Goal: Task Accomplishment & Management: Manage account settings

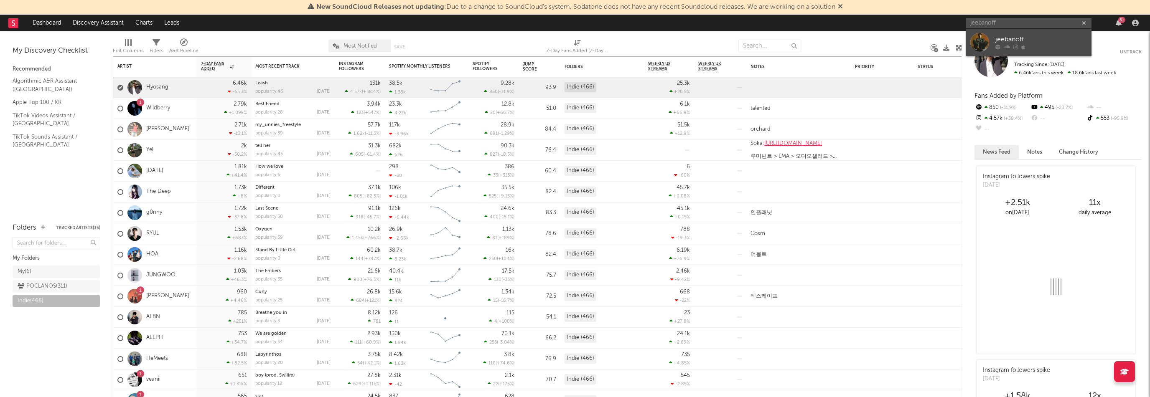
type input "jeebanoff"
click at [1025, 38] on div "jeebanoff" at bounding box center [1042, 40] width 92 height 10
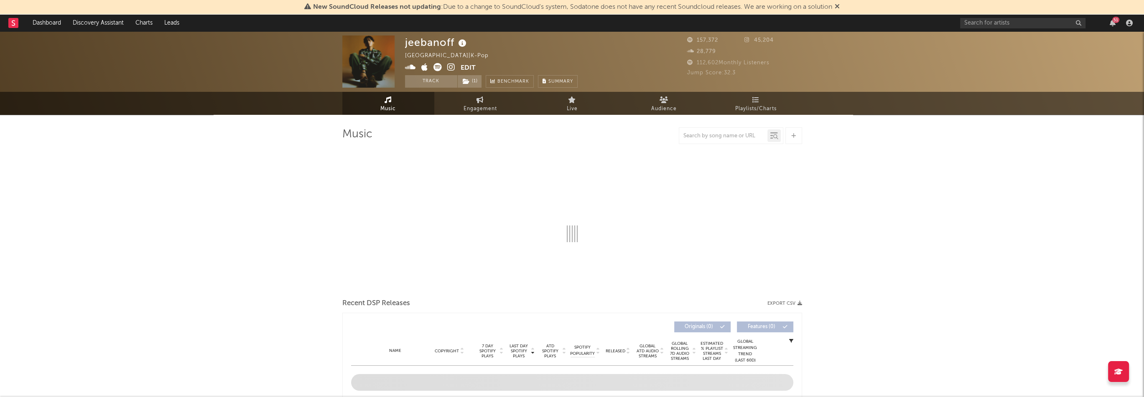
select select "6m"
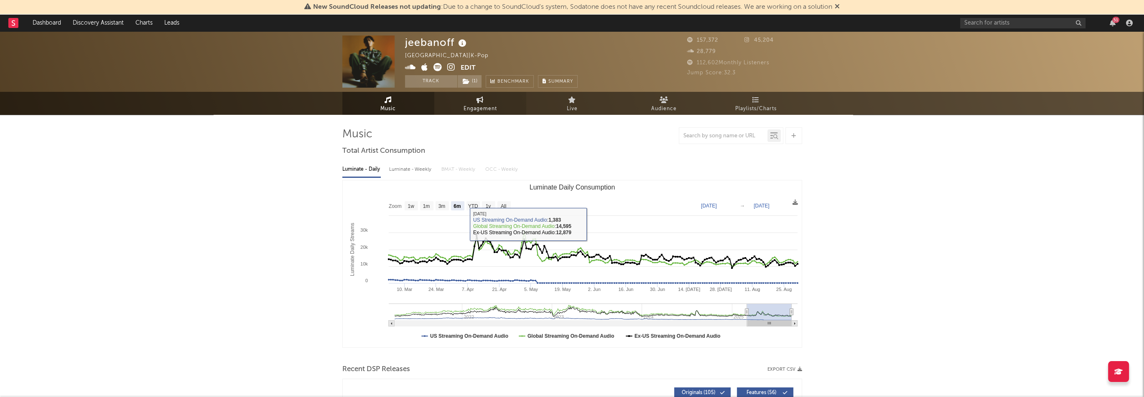
click at [476, 108] on span "Engagement" at bounding box center [480, 109] width 33 height 10
select select "1w"
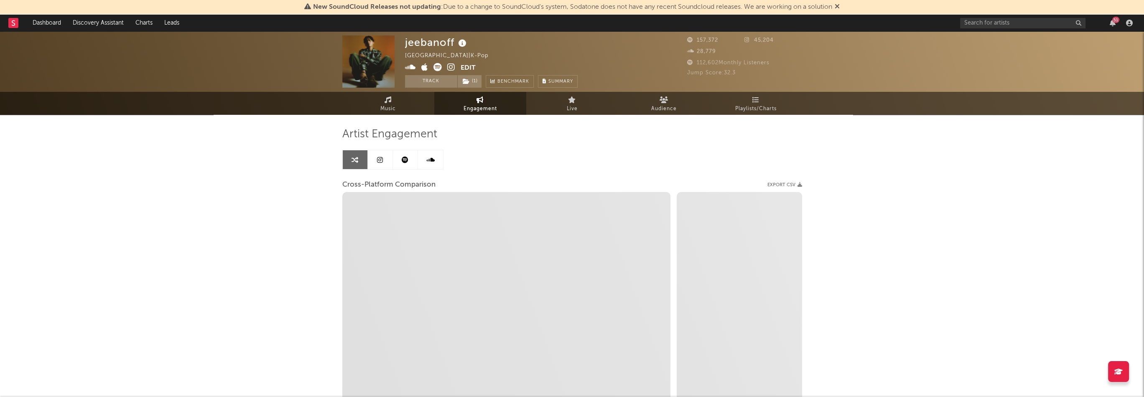
click at [403, 164] on link at bounding box center [405, 159] width 25 height 19
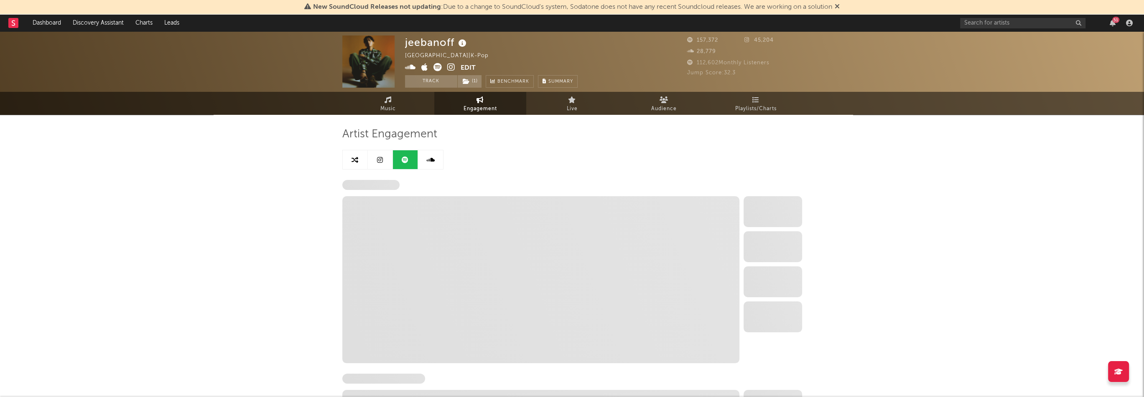
select select "6m"
select select "1w"
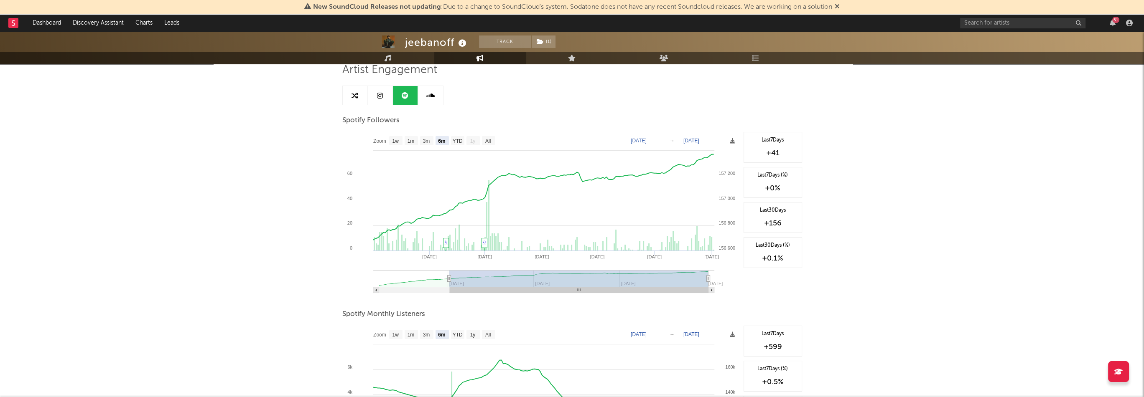
scroll to position [167, 0]
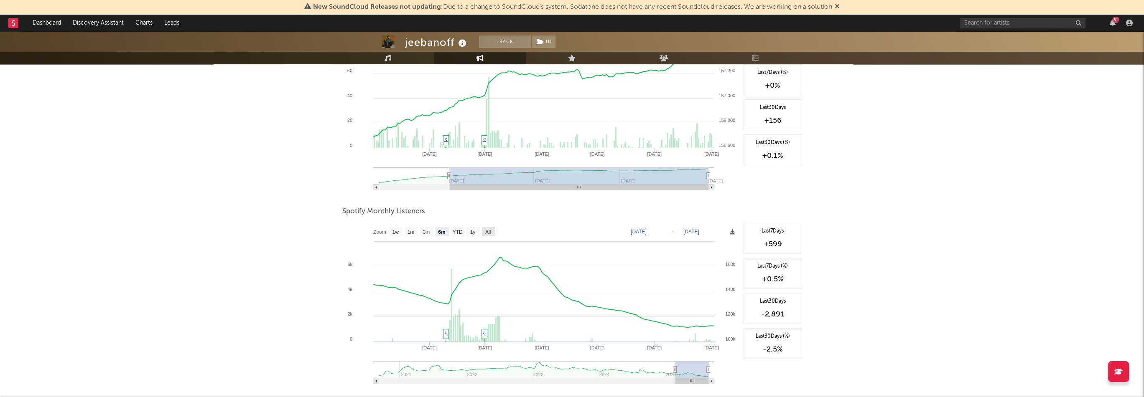
click at [483, 231] on rect at bounding box center [488, 231] width 13 height 9
select select "All"
type input "[DATE]"
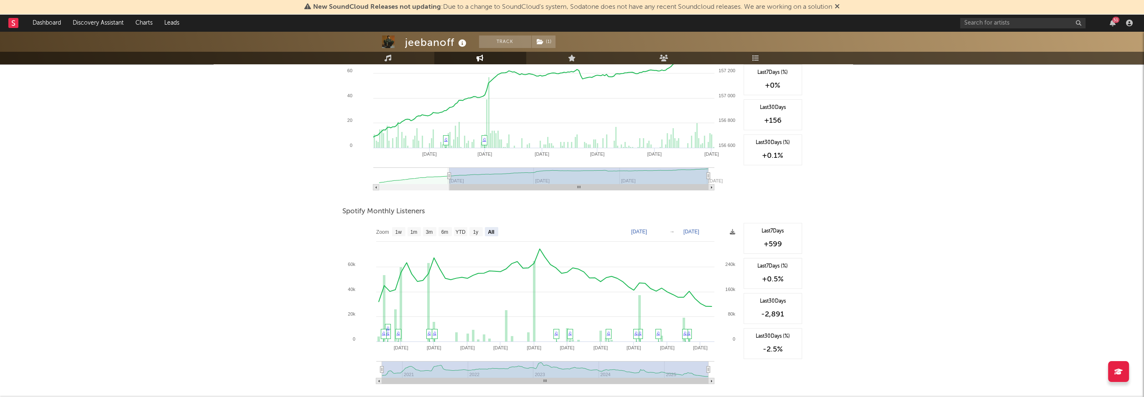
click at [1116, 21] on div "51" at bounding box center [1115, 20] width 7 height 6
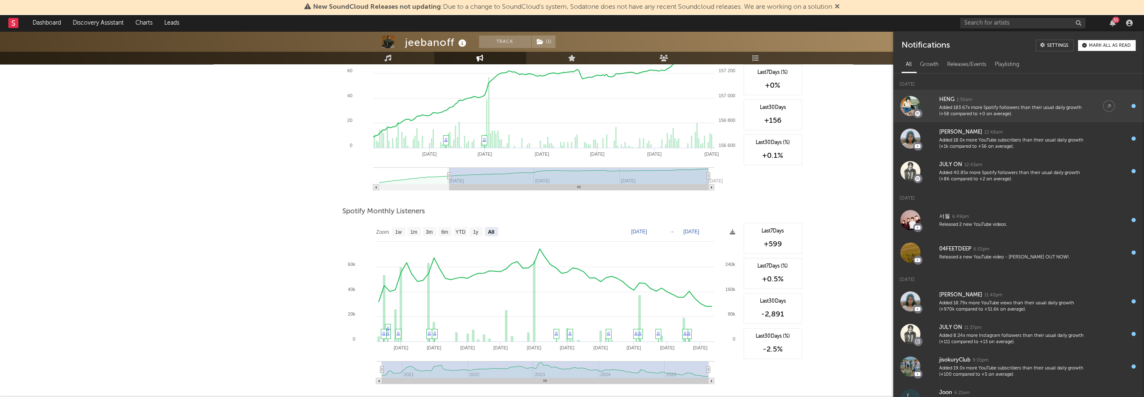
click at [1024, 104] on div "HENG 1:50am" at bounding box center [1012, 100] width 147 height 10
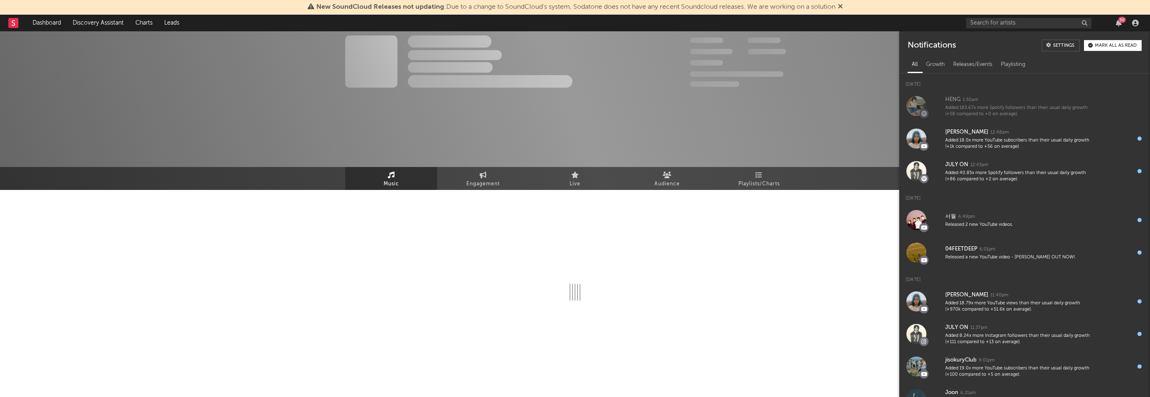
select select "6m"
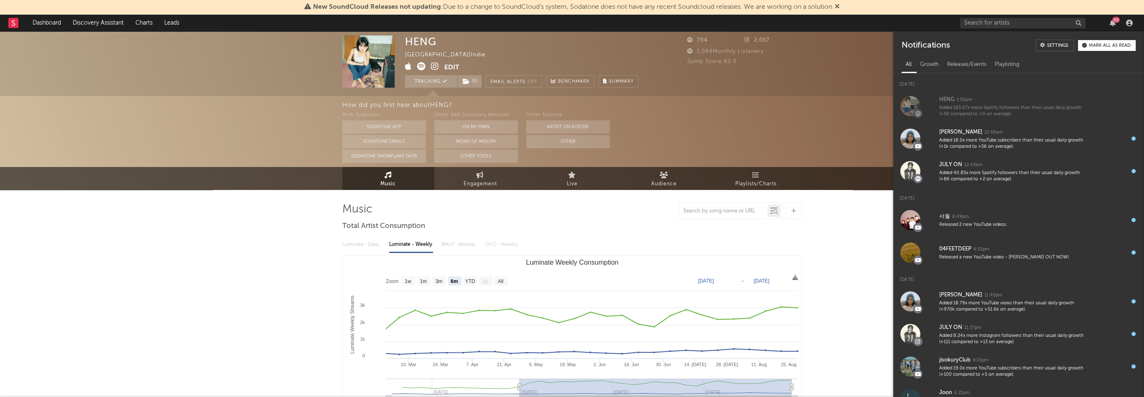
click at [420, 66] on icon at bounding box center [421, 66] width 8 height 8
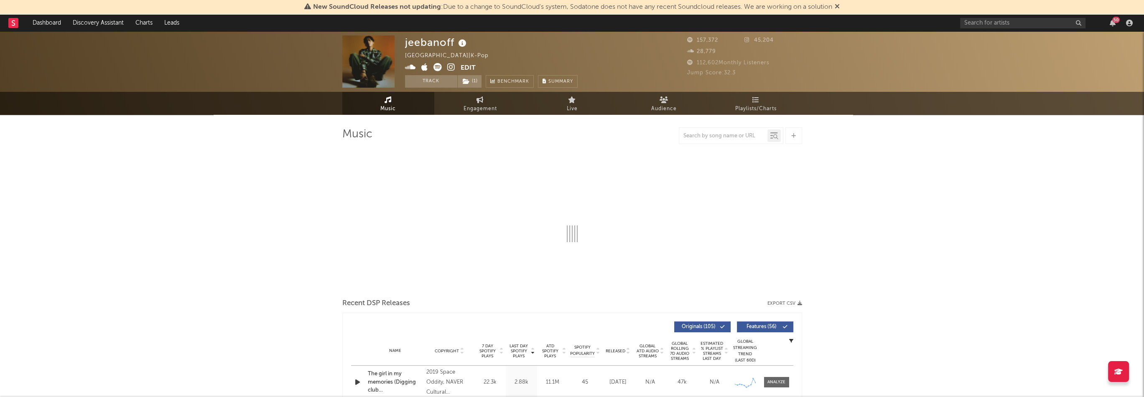
select select "6m"
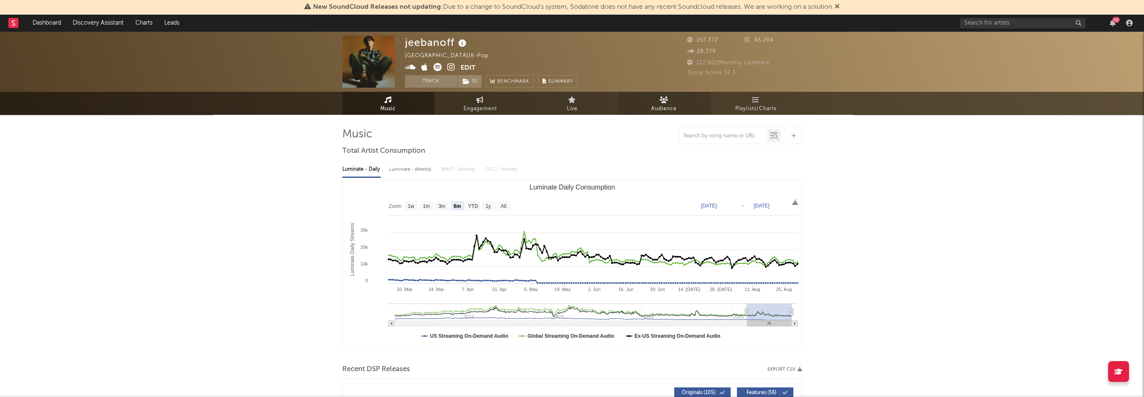
click at [640, 108] on link "Audience" at bounding box center [664, 103] width 92 height 23
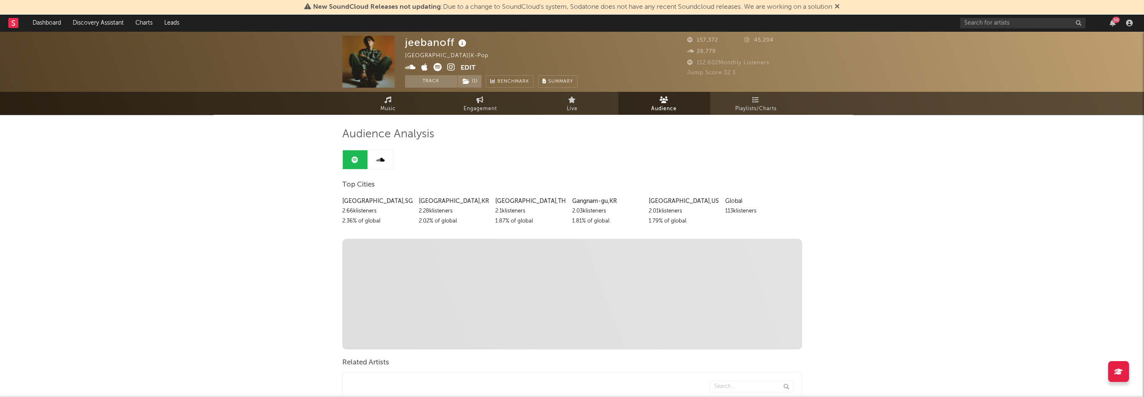
drag, startPoint x: 724, startPoint y: 60, endPoint x: 786, endPoint y: 63, distance: 62.0
click at [786, 63] on div "112,602 Monthly Listeners" at bounding box center [744, 63] width 115 height 10
click at [785, 70] on div "Jump Score: 32.3" at bounding box center [744, 73] width 115 height 10
click at [451, 69] on icon at bounding box center [451, 67] width 8 height 8
click at [463, 68] on button "Edit" at bounding box center [468, 68] width 15 height 10
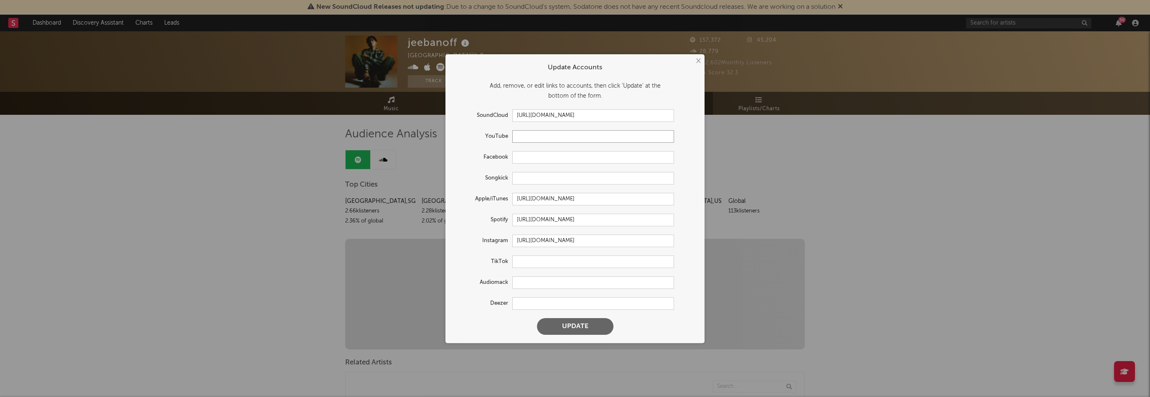
click at [538, 140] on input "text" at bounding box center [593, 136] width 162 height 13
paste input "[URL][DOMAIN_NAME]"
type input "[URL][DOMAIN_NAME]"
click at [600, 327] on button "Update" at bounding box center [575, 326] width 76 height 17
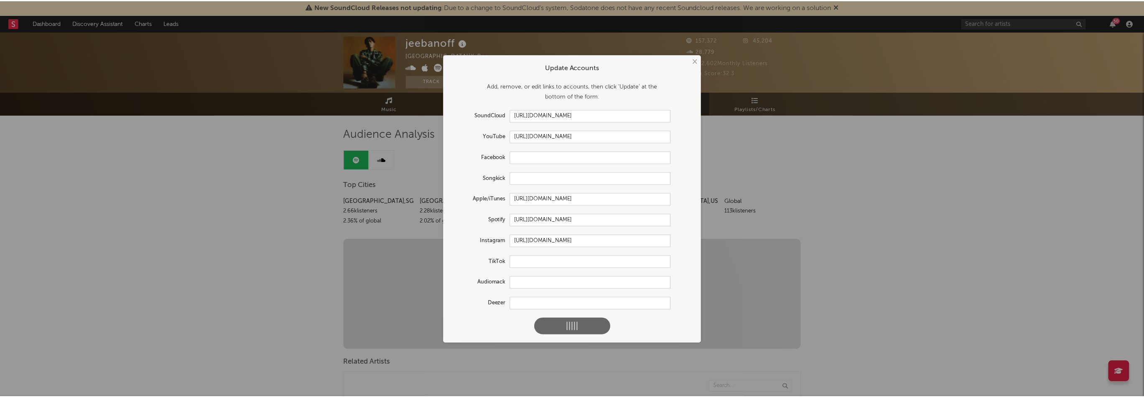
scroll to position [0, 0]
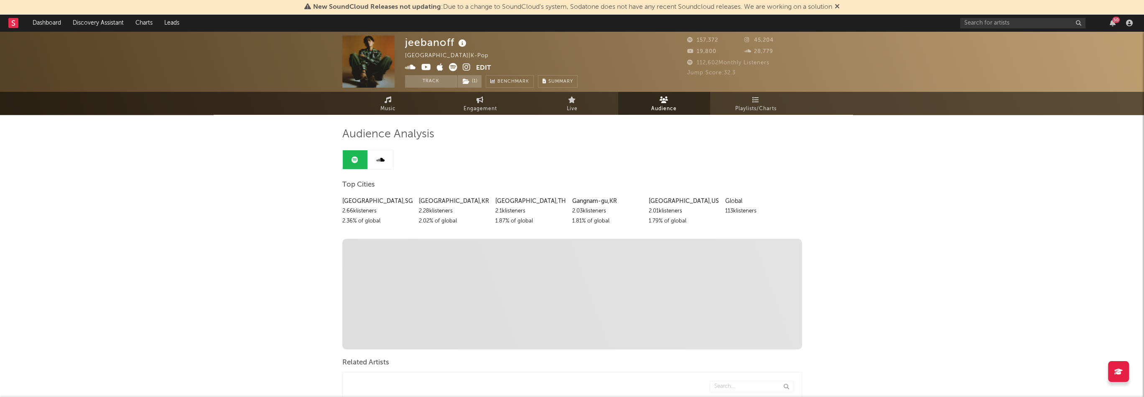
click at [463, 69] on icon at bounding box center [467, 67] width 8 height 8
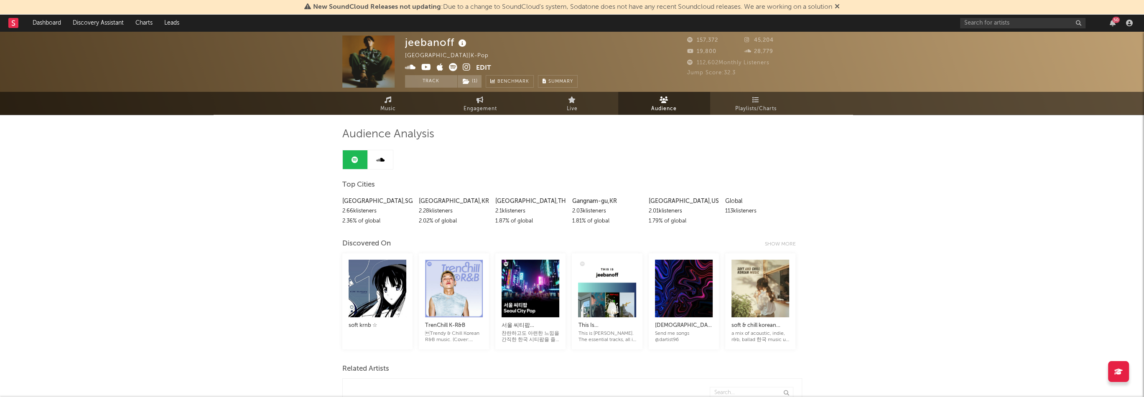
click at [492, 107] on span "Engagement" at bounding box center [480, 109] width 33 height 10
select select "1m"
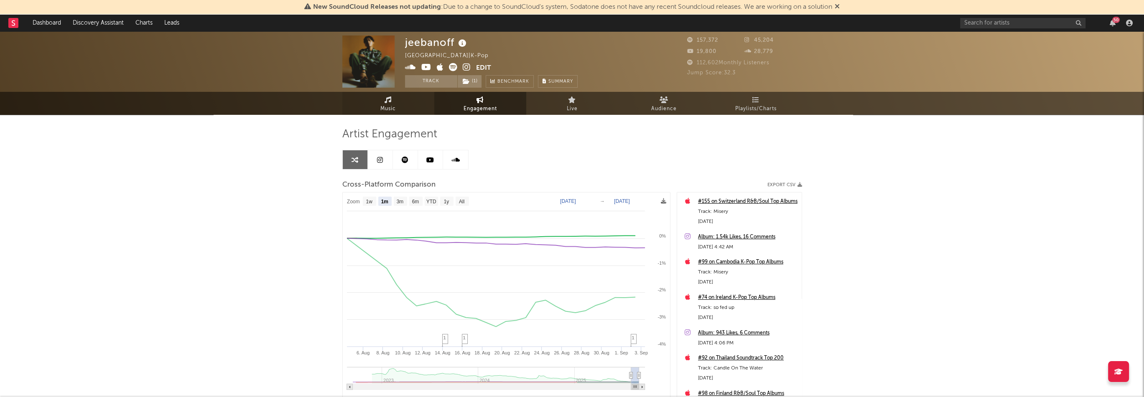
click at [396, 100] on link "Music" at bounding box center [388, 103] width 92 height 23
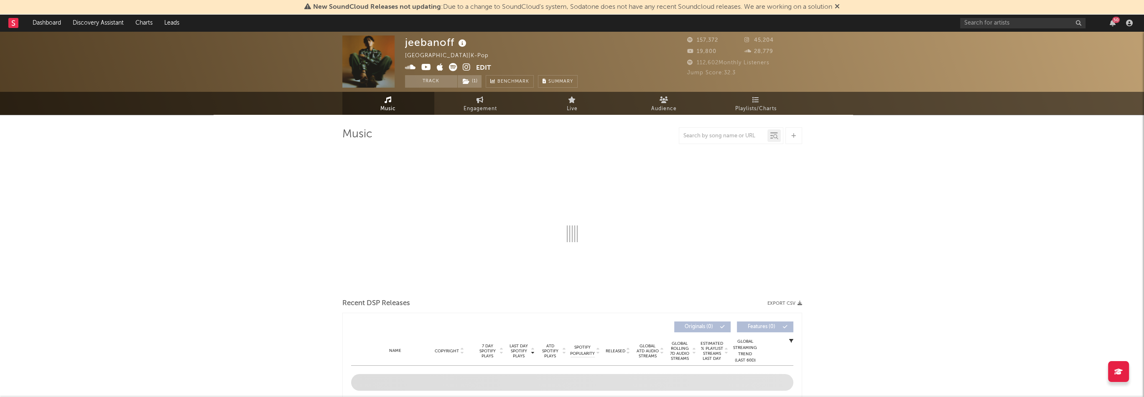
select select "6m"
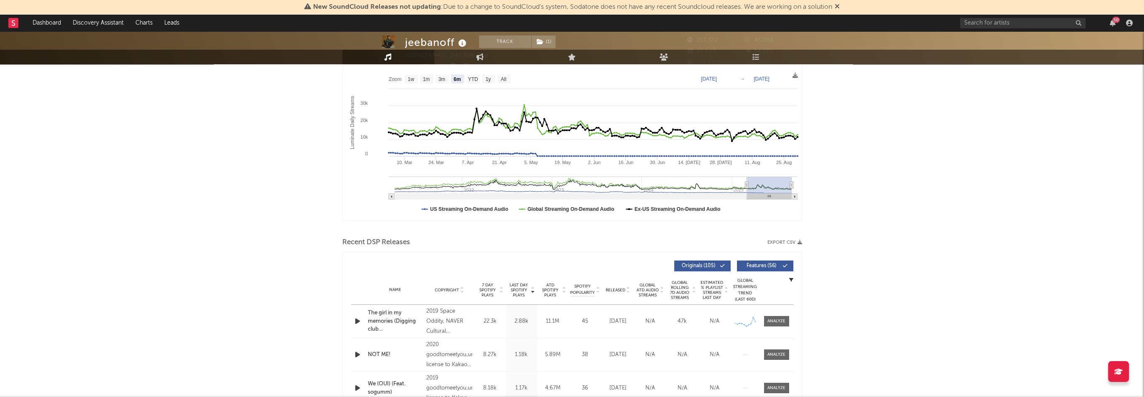
scroll to position [293, 0]
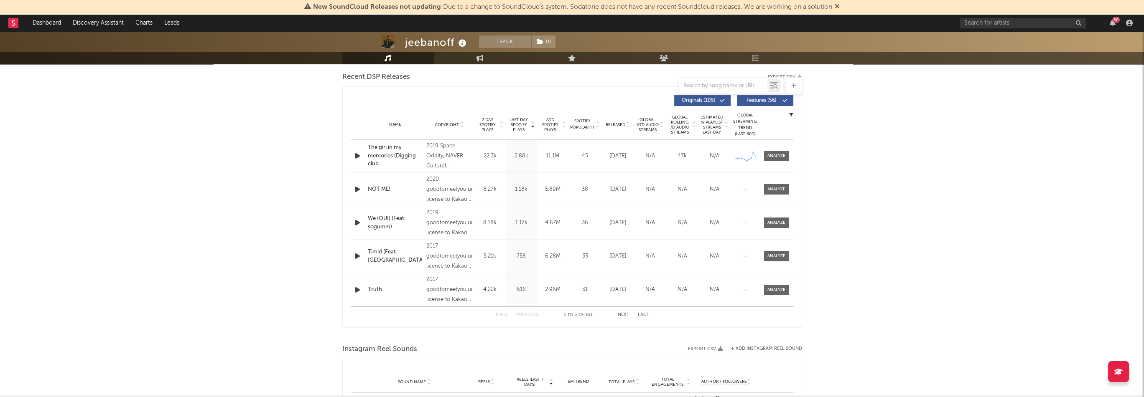
click at [550, 128] on span "ATD Spotify Plays" at bounding box center [550, 124] width 22 height 15
click at [624, 316] on button "Next" at bounding box center [624, 315] width 12 height 5
click at [387, 155] on div "Good Place" at bounding box center [395, 156] width 55 height 8
click at [619, 315] on button "Next" at bounding box center [624, 315] width 12 height 5
click at [630, 313] on div "First Previous 11 to 15 of 161 Next Last" at bounding box center [572, 315] width 153 height 16
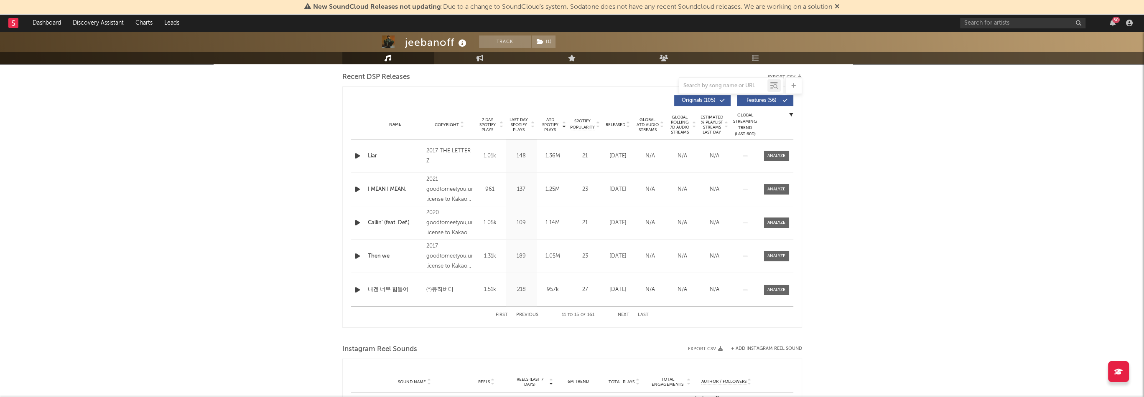
click at [624, 314] on button "Next" at bounding box center [624, 315] width 12 height 5
click at [527, 315] on button "Previous" at bounding box center [527, 315] width 22 height 5
click at [988, 23] on input "text" at bounding box center [1022, 23] width 125 height 10
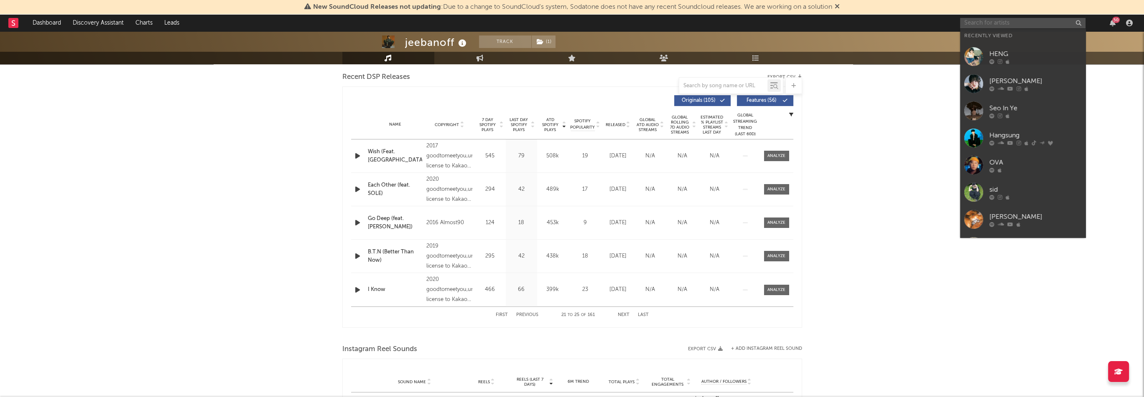
paste input "[URL][DOMAIN_NAME]"
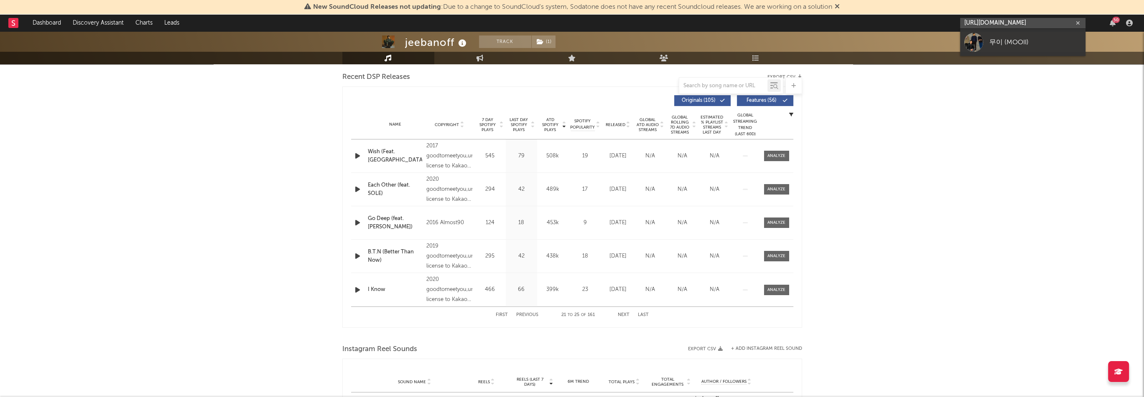
type input "[URL][DOMAIN_NAME]"
click at [989, 44] on link "무이 (MOOII)" at bounding box center [1022, 42] width 125 height 27
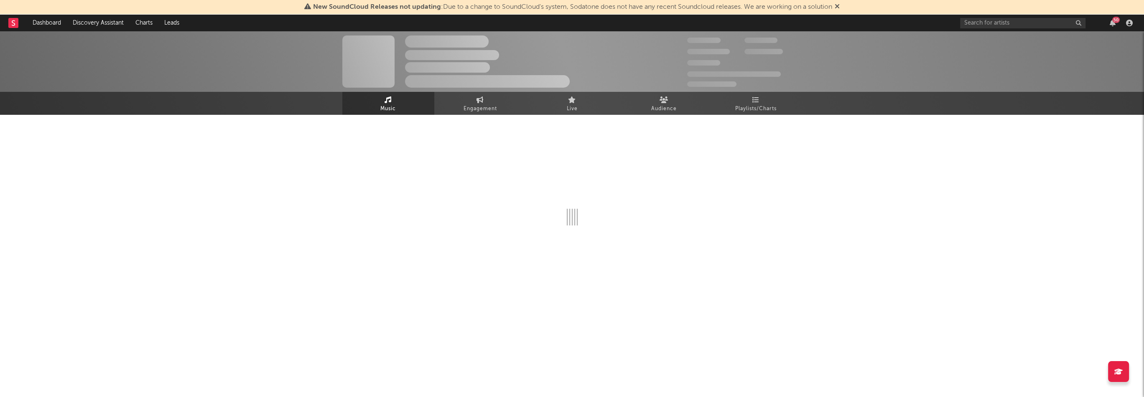
select select "1w"
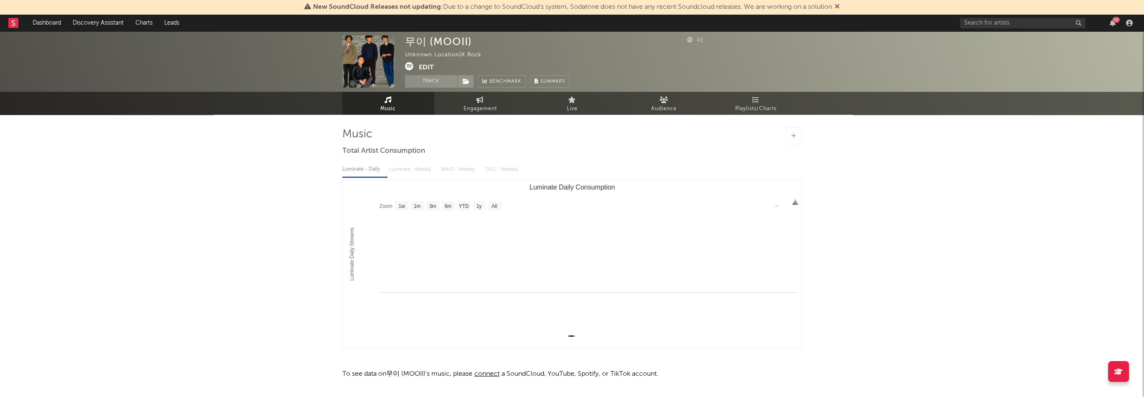
click at [428, 66] on button "Edit" at bounding box center [426, 67] width 15 height 10
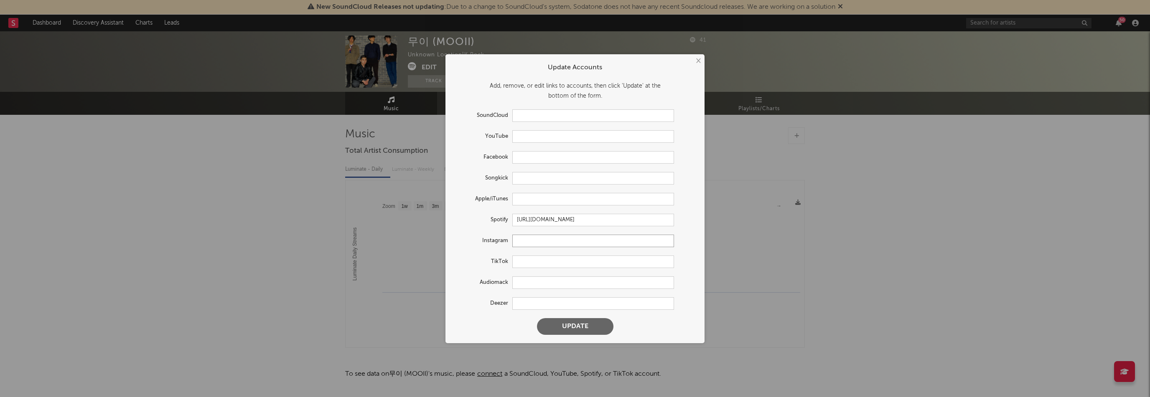
click at [527, 241] on input "text" at bounding box center [593, 241] width 162 height 13
paste input "[URL][DOMAIN_NAME]"
type input "[URL][DOMAIN_NAME]"
click at [579, 331] on button "Update" at bounding box center [575, 326] width 76 height 17
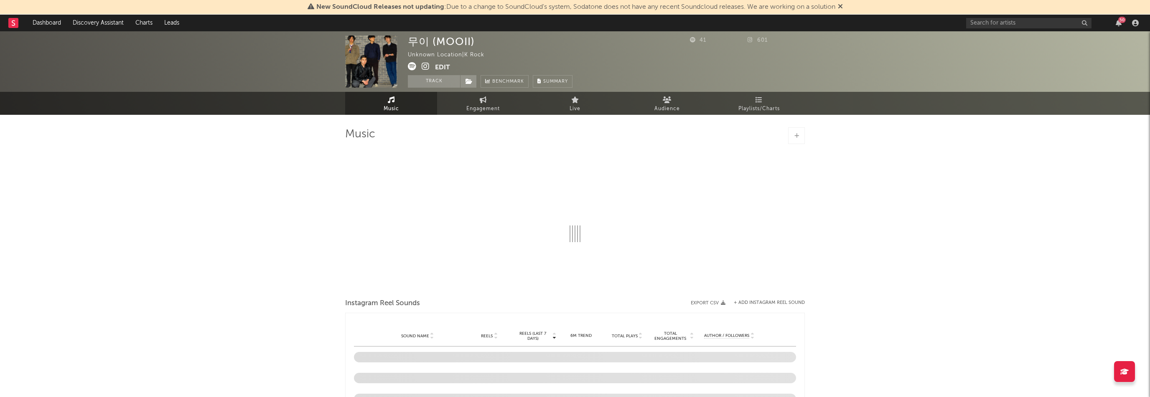
select select "1w"
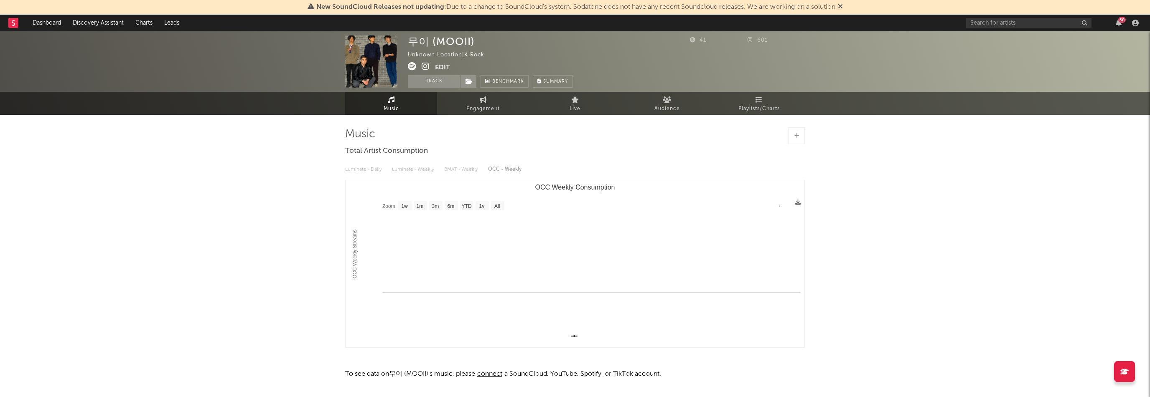
click at [438, 67] on button "Edit" at bounding box center [442, 67] width 15 height 10
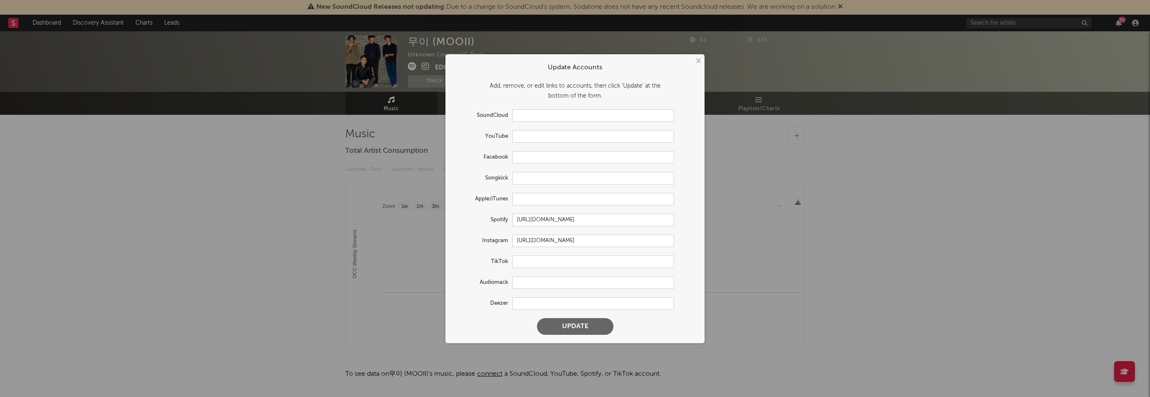
select select "1w"
click at [543, 202] on input "text" at bounding box center [593, 199] width 162 height 13
paste input "[URL][DOMAIN_NAME]"
type input "[URL][DOMAIN_NAME]"
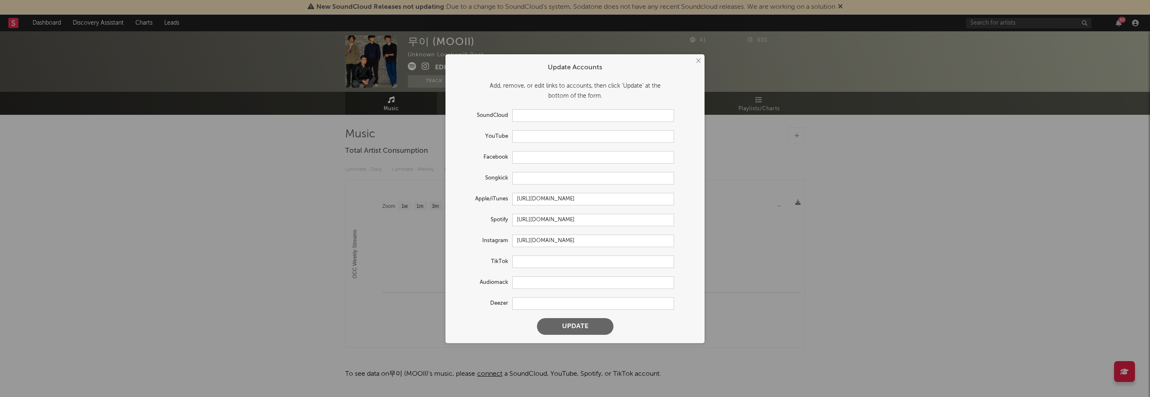
click at [588, 329] on button "Update" at bounding box center [575, 326] width 76 height 17
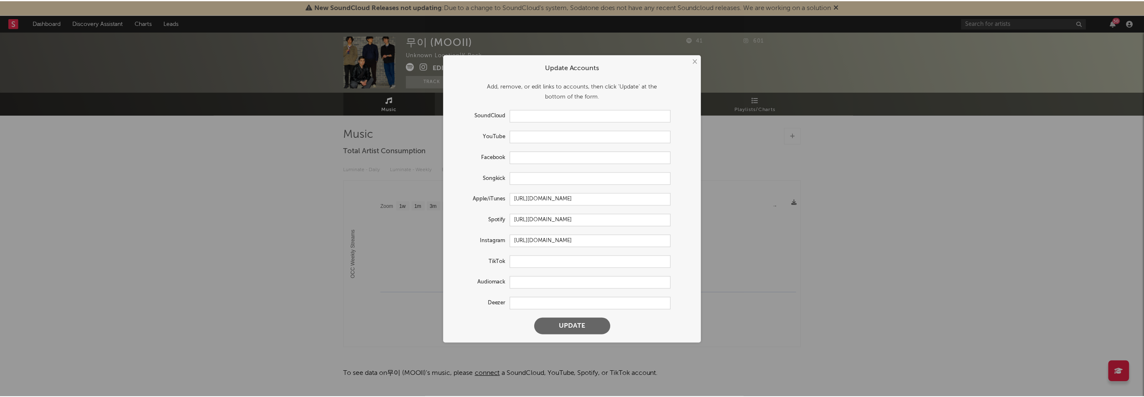
scroll to position [0, 0]
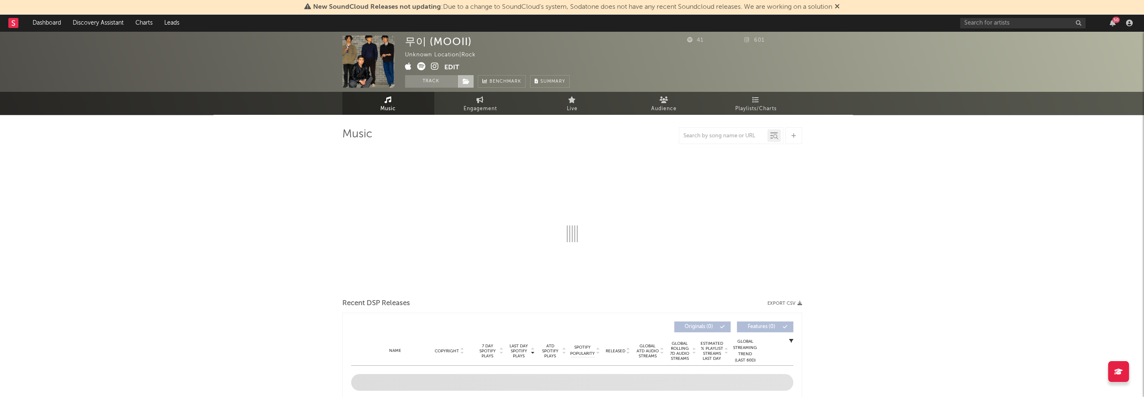
click at [461, 80] on span at bounding box center [465, 81] width 17 height 13
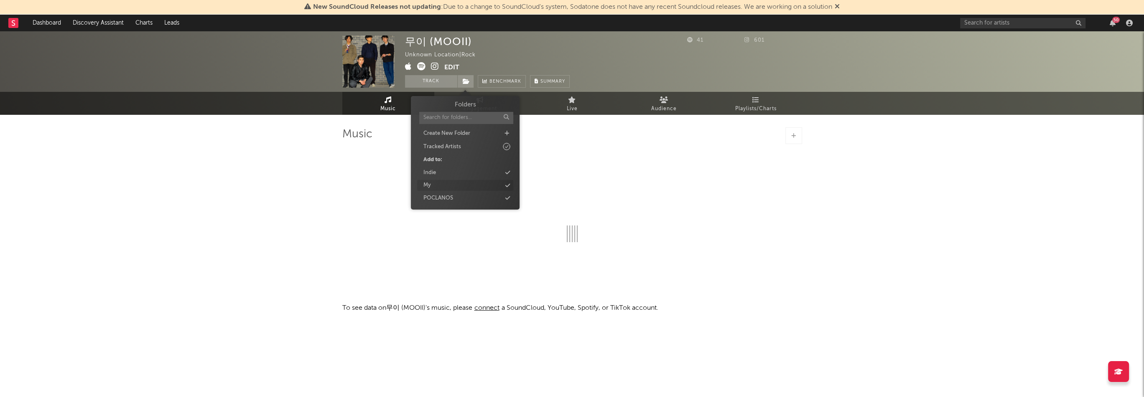
select select "1w"
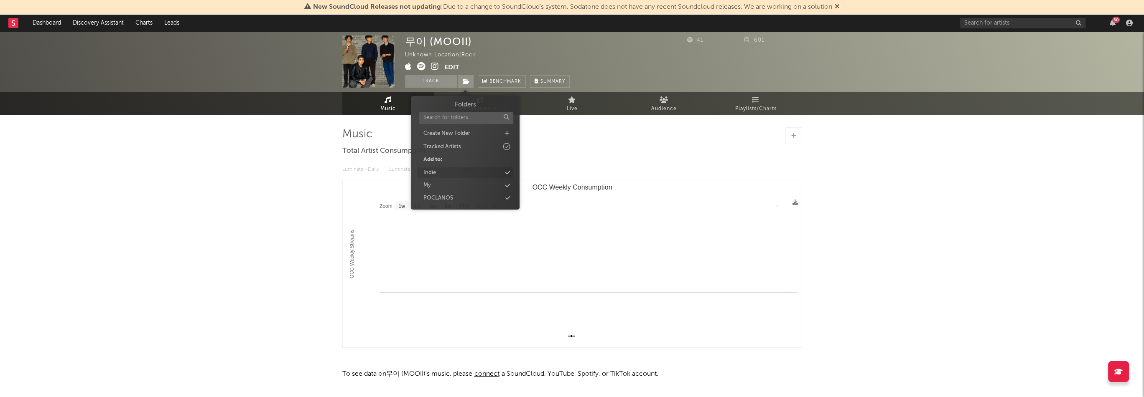
click at [464, 176] on div "Indie" at bounding box center [465, 173] width 96 height 11
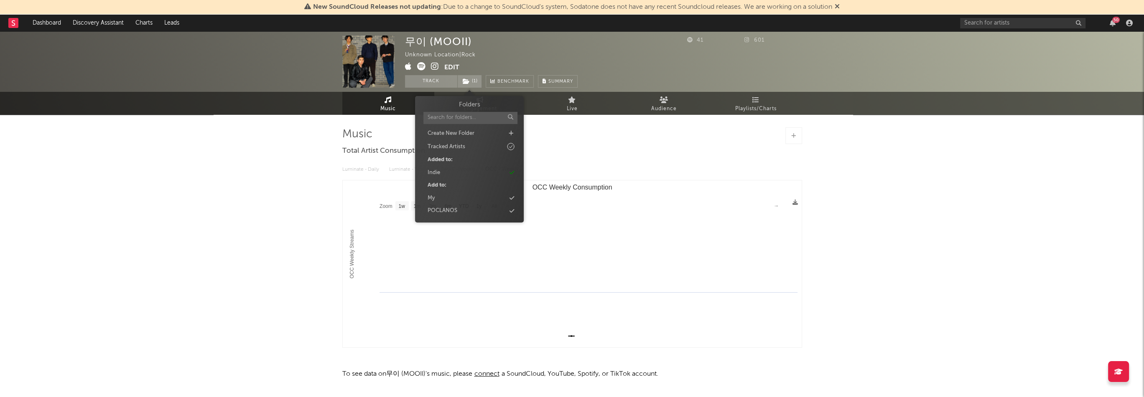
click at [240, 215] on div "무이 (MOOII) Unknown Location | Rock Edit Track ( 1 ) Benchmark Summary 41 601 Mu…" at bounding box center [572, 227] width 1144 height 392
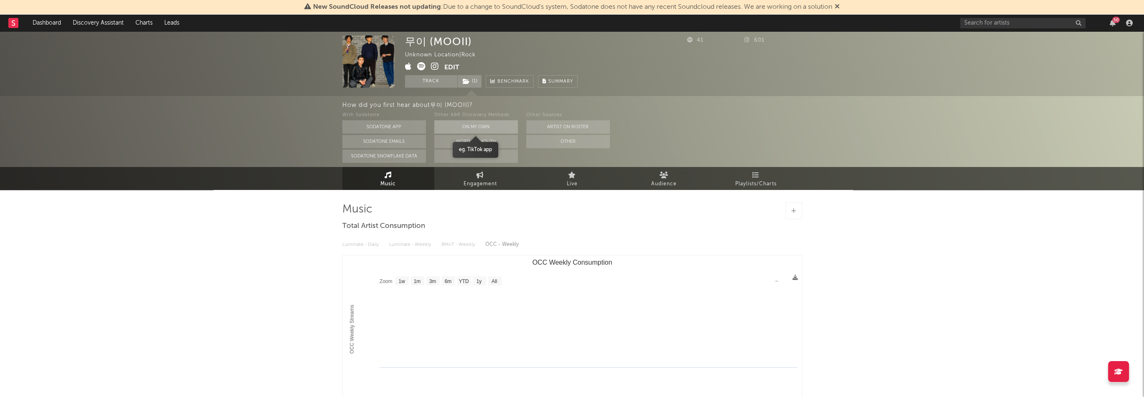
click at [482, 125] on button "On My Own" at bounding box center [476, 126] width 84 height 13
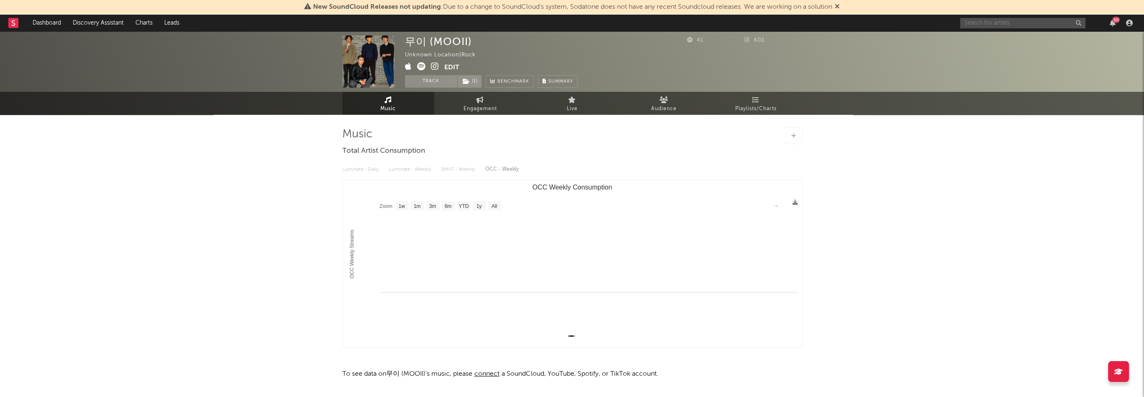
click at [1029, 28] on input "text" at bounding box center [1022, 23] width 125 height 10
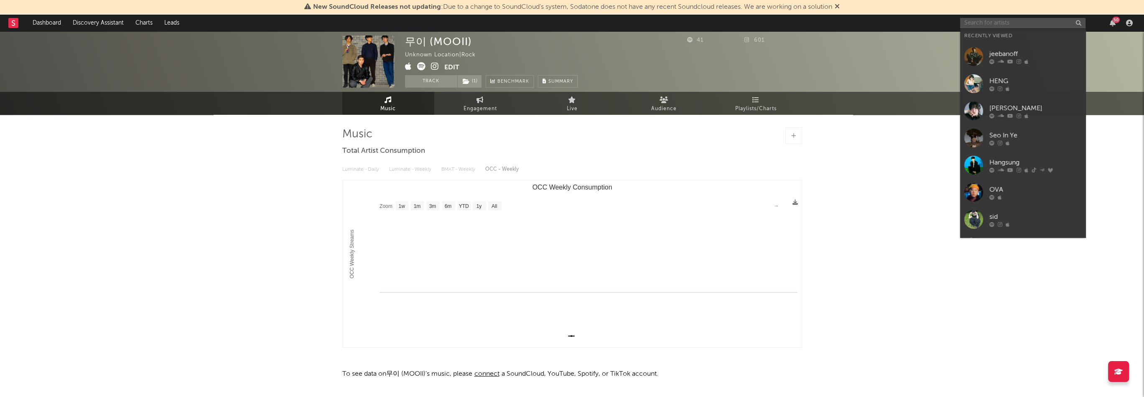
paste input "[URL][DOMAIN_NAME]"
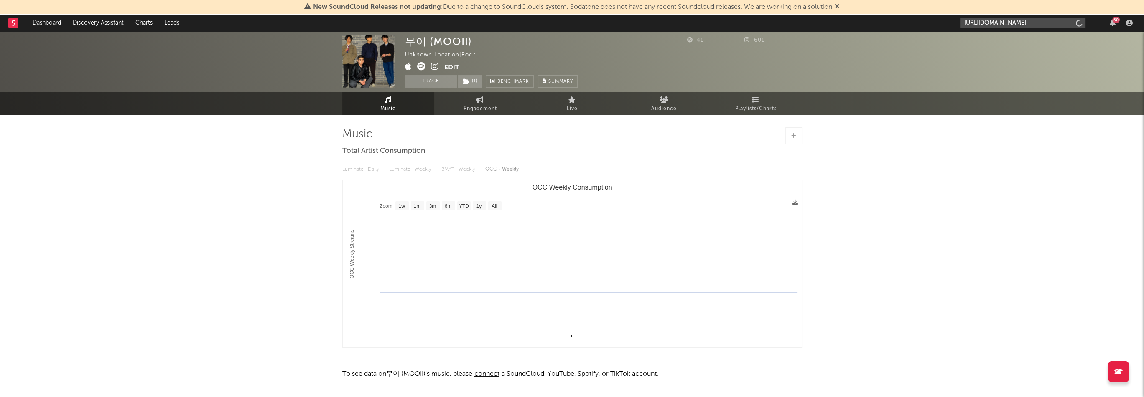
scroll to position [0, 54]
type input "[URL][DOMAIN_NAME]"
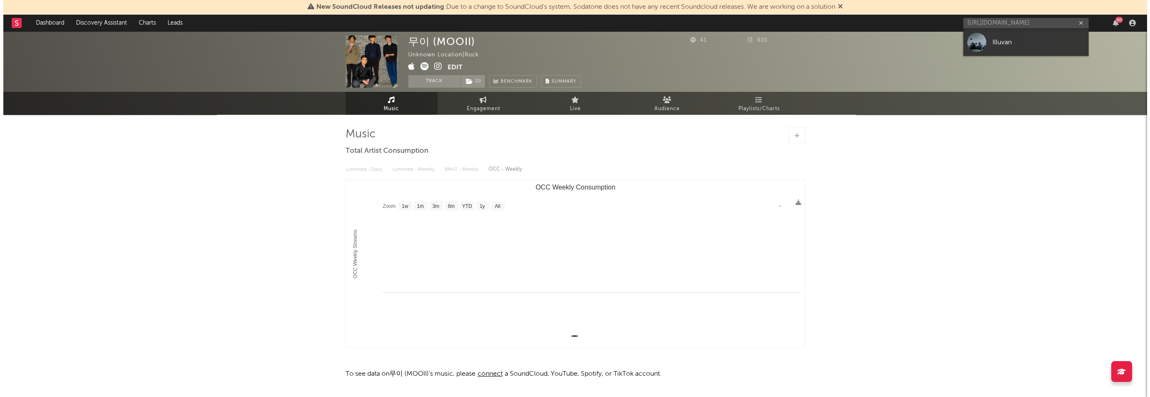
scroll to position [0, 0]
click at [1001, 43] on div "Illuvan" at bounding box center [1035, 42] width 92 height 10
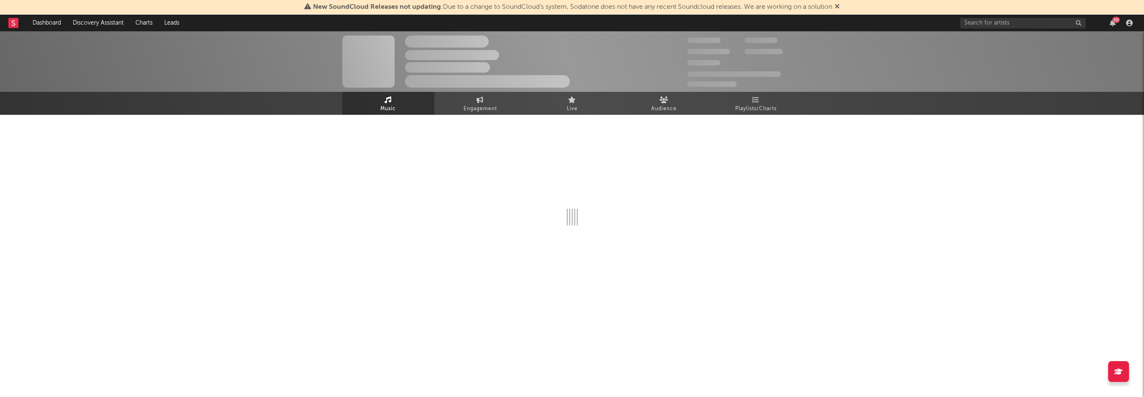
select select "1w"
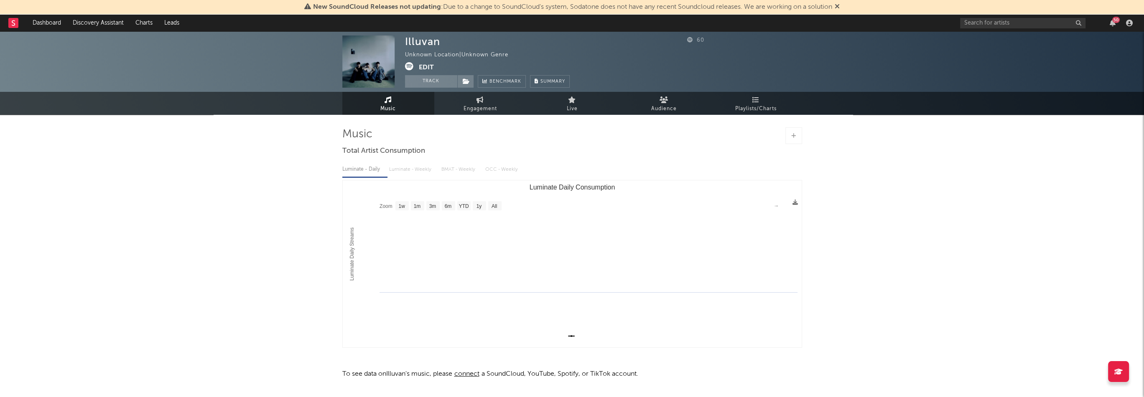
click at [431, 44] on div "Illuvan" at bounding box center [422, 42] width 35 height 12
copy div "Illuvan"
click at [427, 64] on button "Edit" at bounding box center [426, 67] width 15 height 10
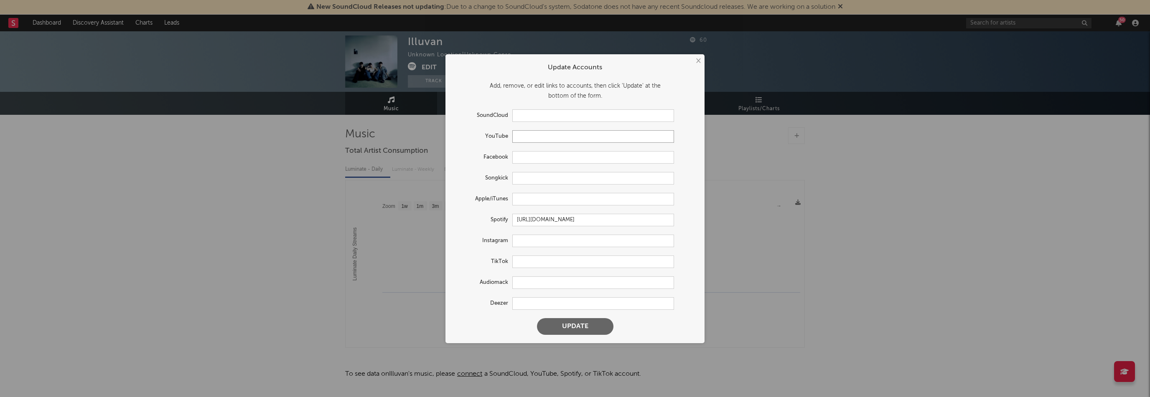
click at [528, 131] on input "text" at bounding box center [593, 136] width 162 height 13
click at [529, 204] on input "text" at bounding box center [593, 199] width 162 height 13
paste input "[URL][DOMAIN_NAME]"
type input "[URL][DOMAIN_NAME]"
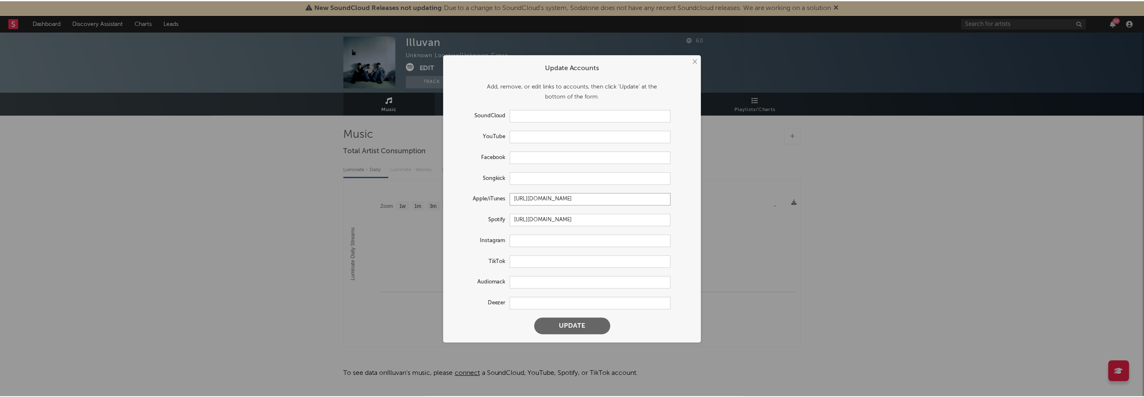
scroll to position [0, 0]
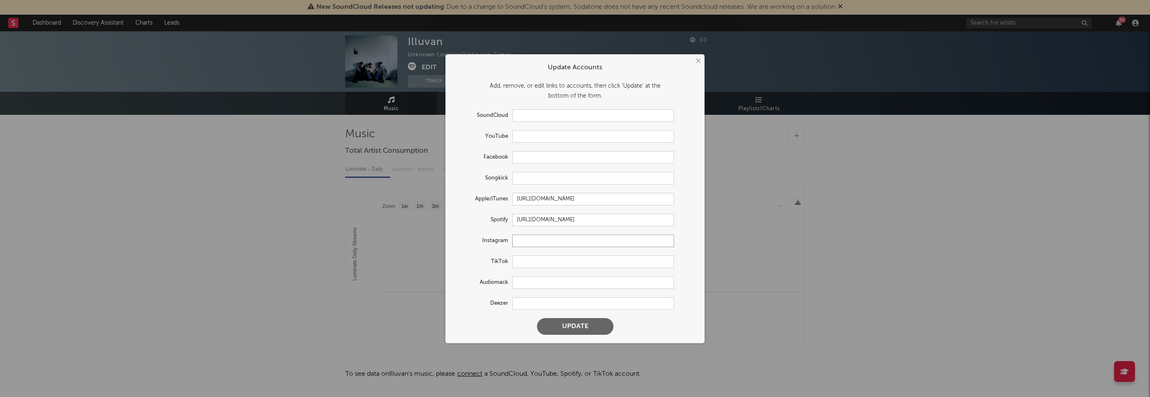
click at [555, 244] on input "text" at bounding box center [593, 241] width 162 height 13
paste input "[URL][DOMAIN_NAME]"
type input "[URL][DOMAIN_NAME]"
drag, startPoint x: 634, startPoint y: 243, endPoint x: 482, endPoint y: 240, distance: 153.0
click at [482, 240] on div "Instagram [URL][DOMAIN_NAME]" at bounding box center [564, 241] width 220 height 13
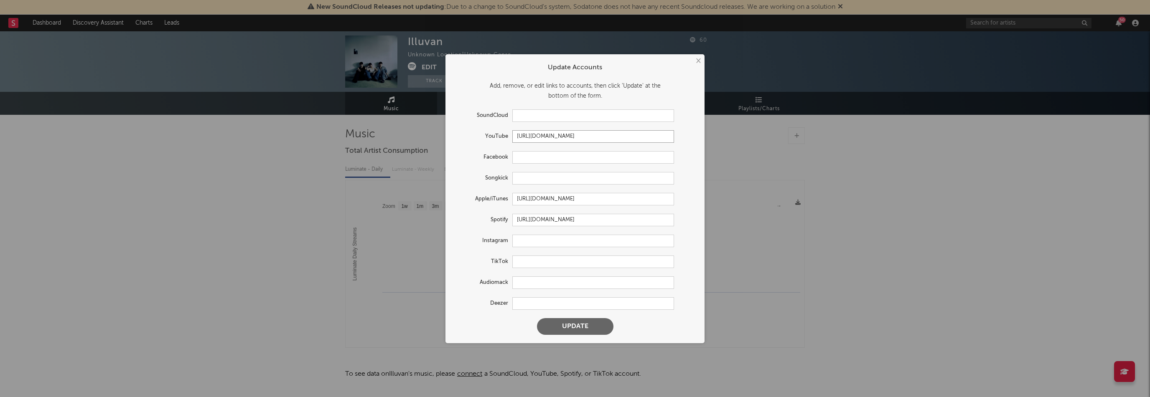
type input "[URL][DOMAIN_NAME]"
click at [528, 242] on input "text" at bounding box center [593, 241] width 162 height 13
paste input "[URL][DOMAIN_NAME]"
type input "[URL][DOMAIN_NAME]"
click at [594, 322] on button "Update" at bounding box center [575, 326] width 76 height 17
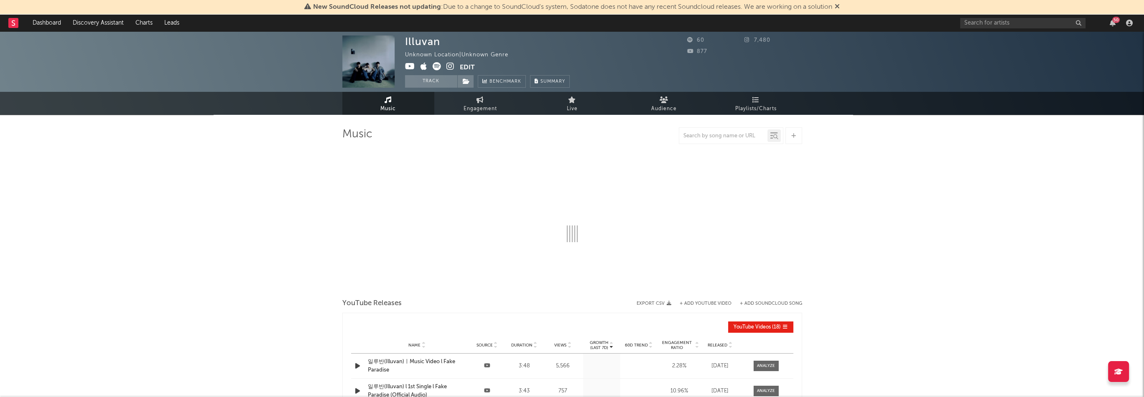
select select "1w"
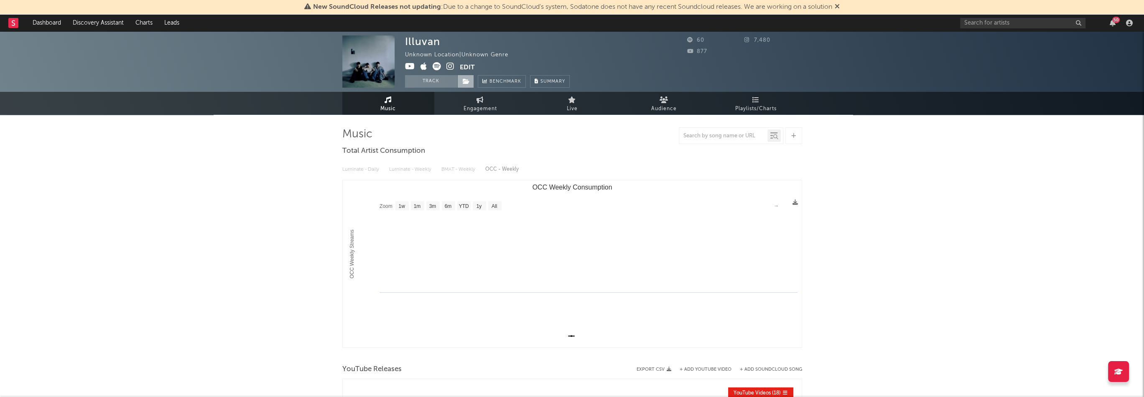
click at [470, 83] on span at bounding box center [465, 81] width 17 height 13
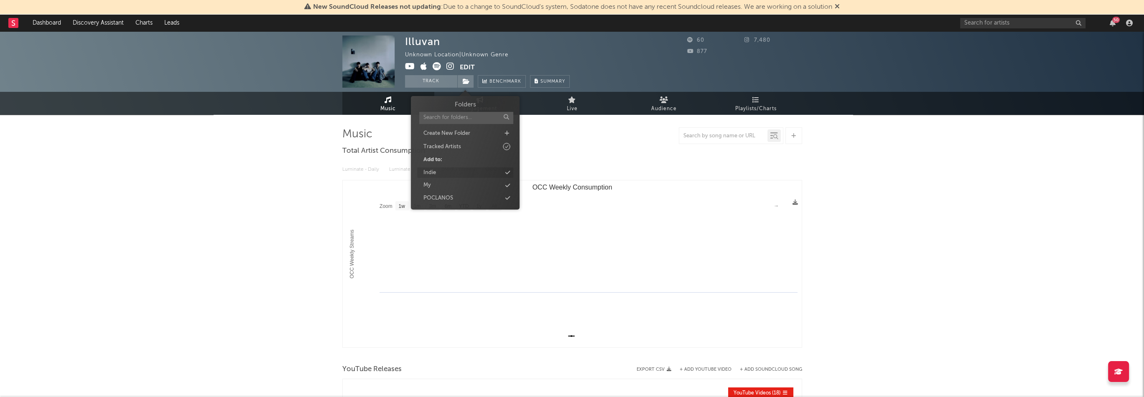
click at [441, 171] on div "Indie" at bounding box center [465, 173] width 96 height 11
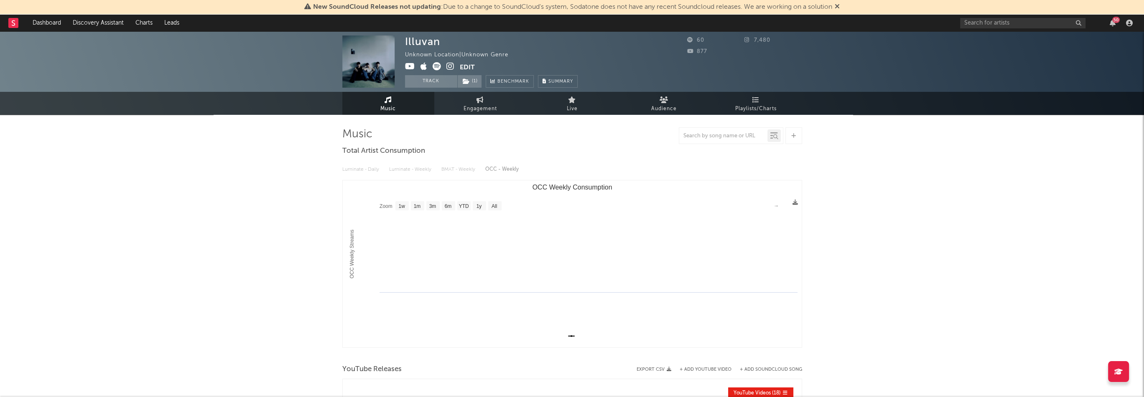
click at [275, 173] on div "Illuvan Unknown Location | Unknown Genre Edit Track ( 1 ) Benchmark Summary 60 …" at bounding box center [572, 330] width 1144 height 598
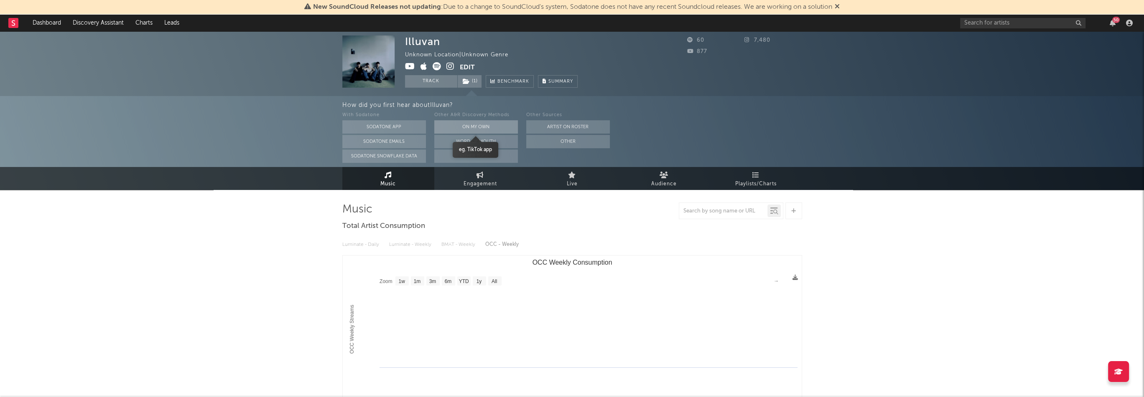
click at [491, 125] on button "On My Own" at bounding box center [476, 126] width 84 height 13
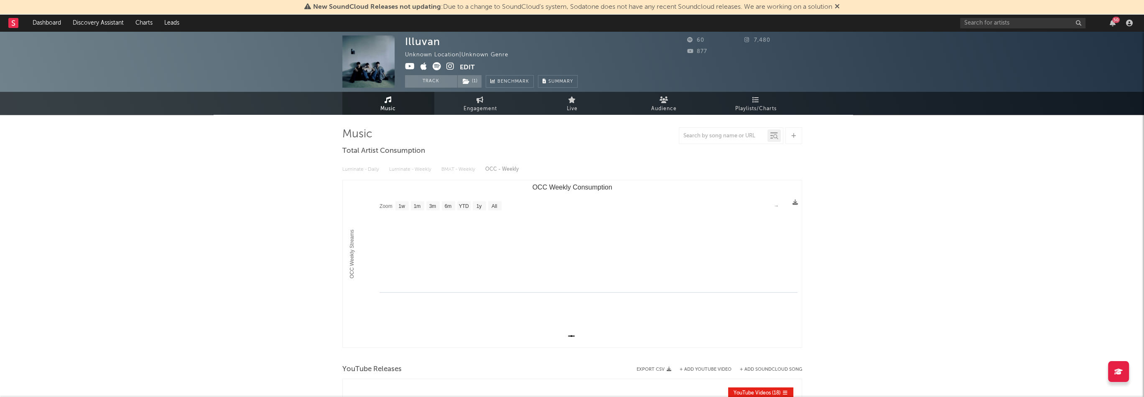
click at [269, 217] on div "Illuvan Unknown Location | Unknown Genre Edit Track ( 1 ) Benchmark Summary 60 …" at bounding box center [572, 330] width 1144 height 598
click at [978, 27] on input "text" at bounding box center [1022, 23] width 125 height 10
type input "ㅗ"
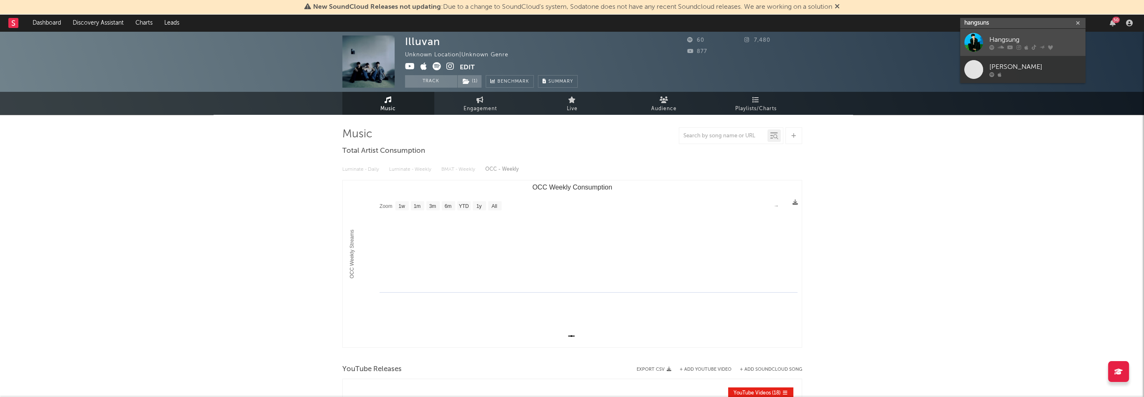
type input "hangsuns"
click at [1017, 46] on icon at bounding box center [1019, 47] width 5 height 5
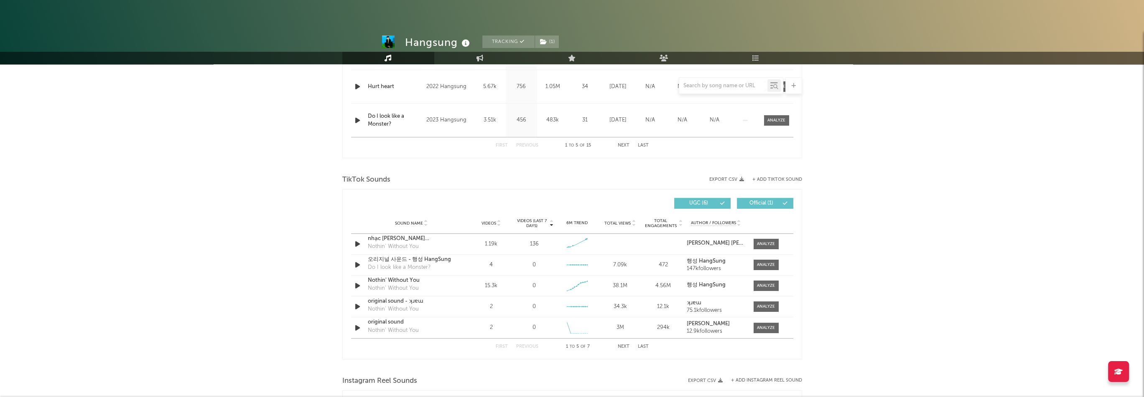
select select "6m"
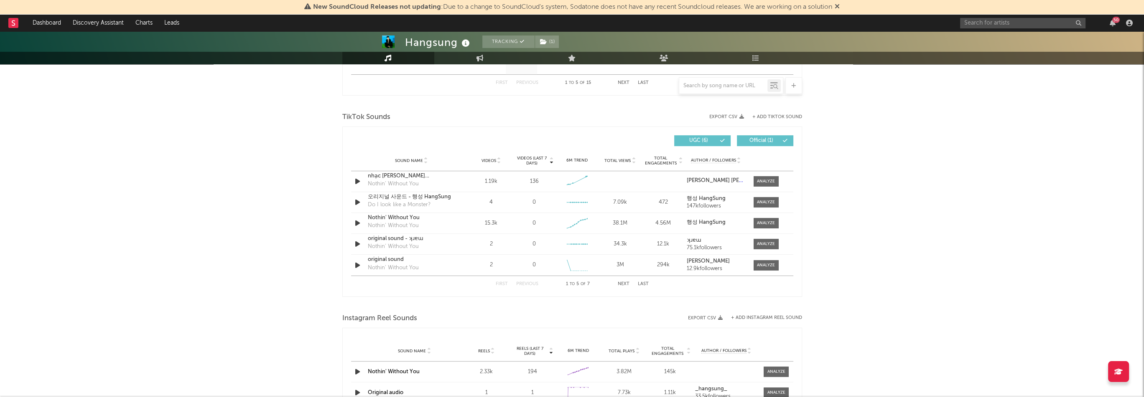
scroll to position [525, 0]
click at [538, 161] on span "Videos (last 7 days)" at bounding box center [532, 160] width 34 height 10
click at [783, 116] on button "+ Add TikTok Sound" at bounding box center [777, 117] width 50 height 5
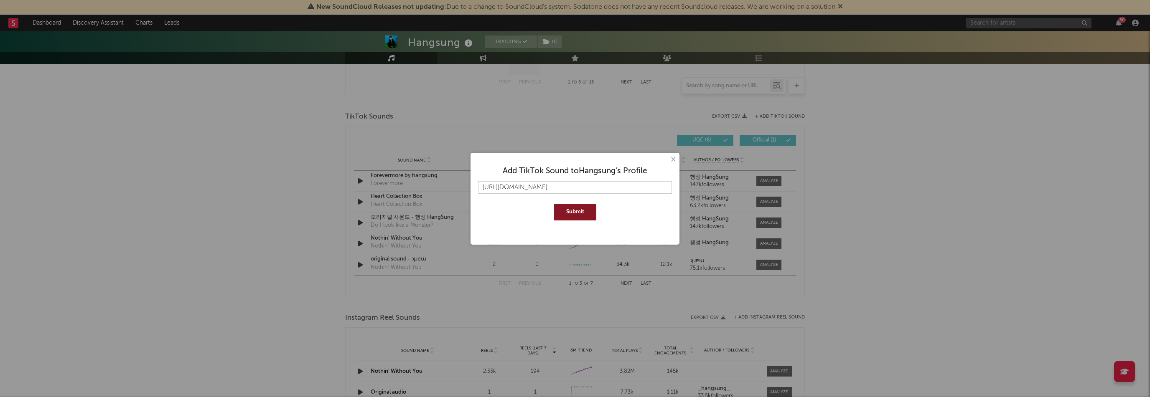
type input "[URL][DOMAIN_NAME]"
click at [590, 212] on button "Submit" at bounding box center [575, 212] width 42 height 17
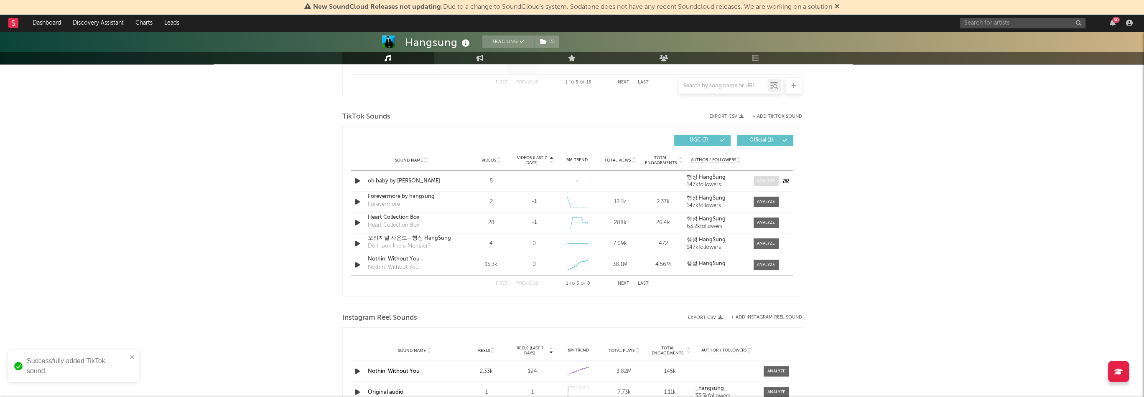
click at [766, 179] on div at bounding box center [766, 181] width 18 height 6
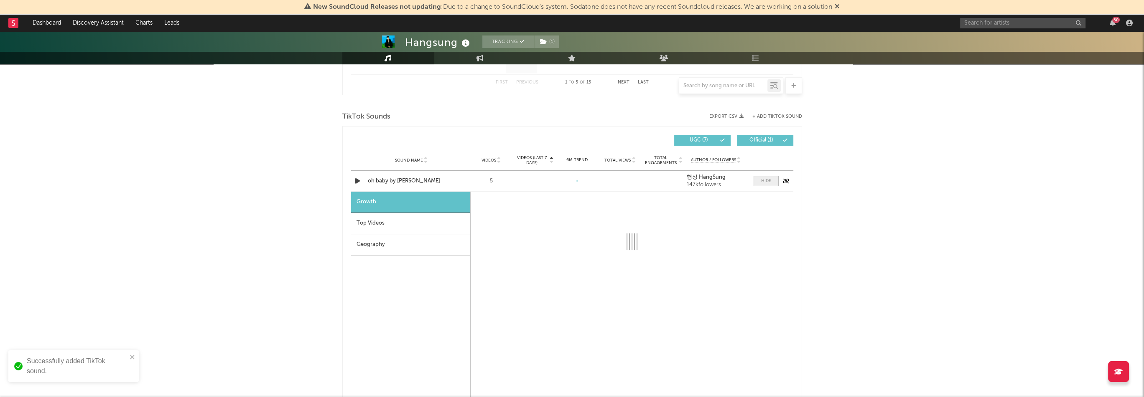
select select "1w"
click at [407, 220] on div "Top Videos" at bounding box center [410, 223] width 119 height 21
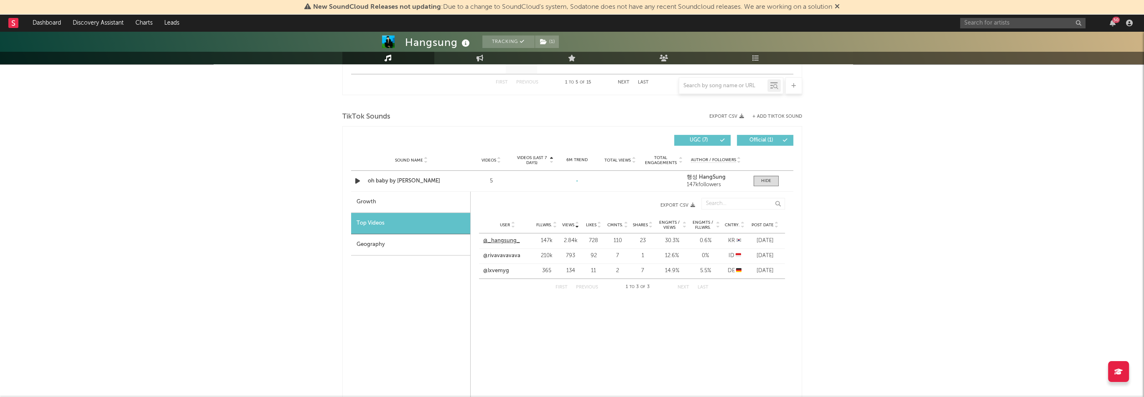
click at [510, 241] on link "@_hangsung_" at bounding box center [501, 241] width 37 height 8
click at [358, 181] on icon "button" at bounding box center [357, 181] width 9 height 10
click at [851, 318] on div "Hangsung Tracking ( 1 ) [GEOGRAPHIC_DATA] | R&B/Soul Edit Tracking ( 1 ) Email …" at bounding box center [572, 252] width 1144 height 1493
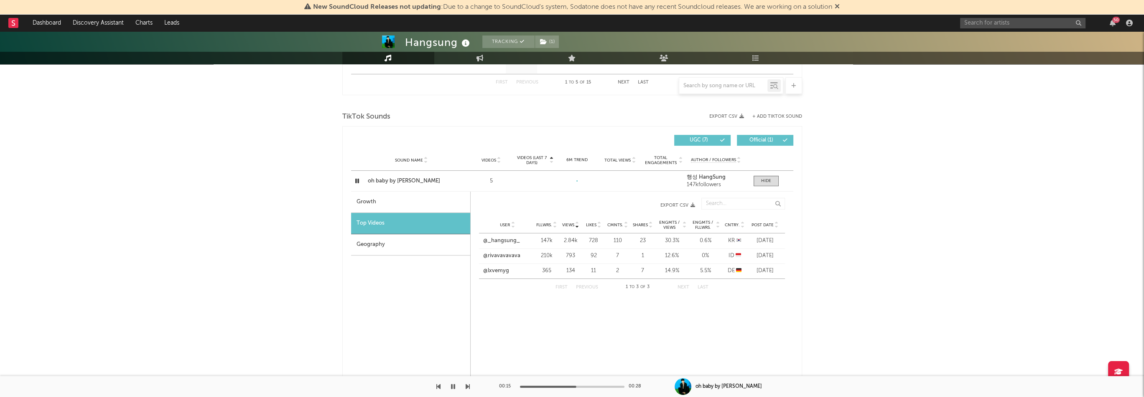
click at [411, 205] on div "Growth" at bounding box center [410, 202] width 119 height 21
select select "1w"
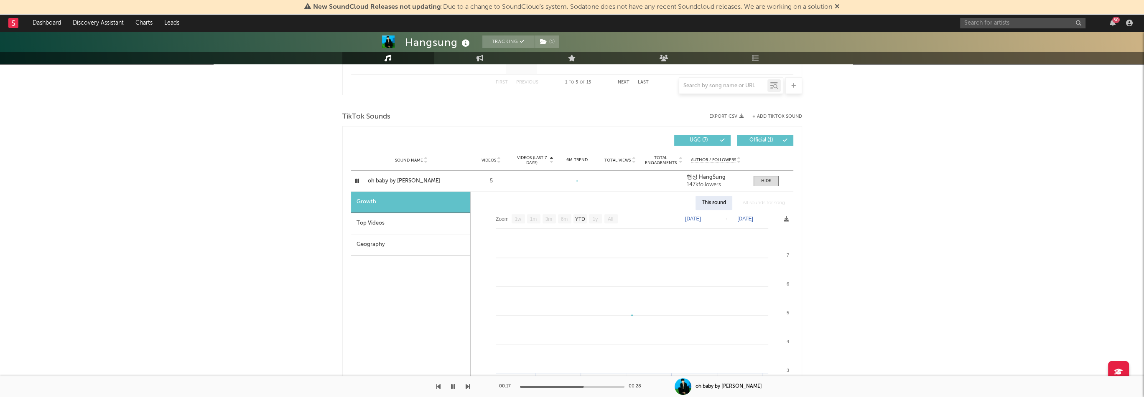
click at [413, 248] on div "Geography" at bounding box center [410, 244] width 119 height 21
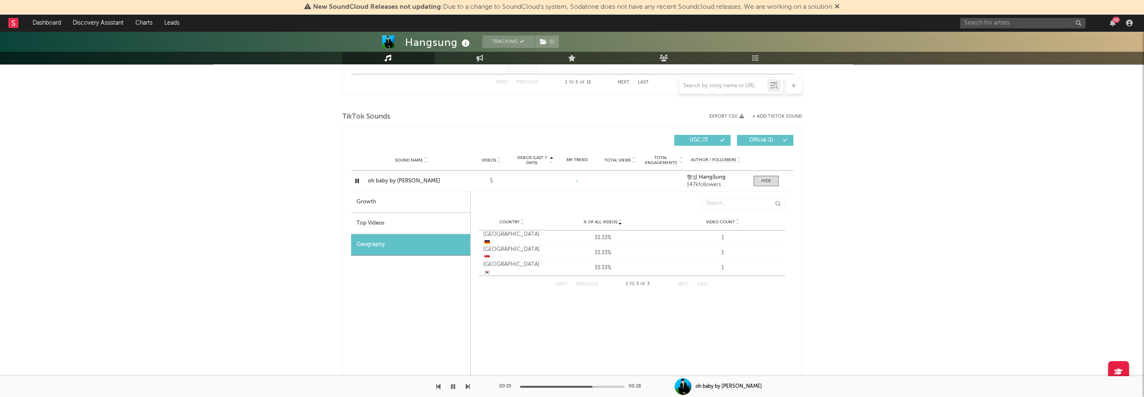
click at [426, 222] on div "Top Videos" at bounding box center [410, 223] width 119 height 21
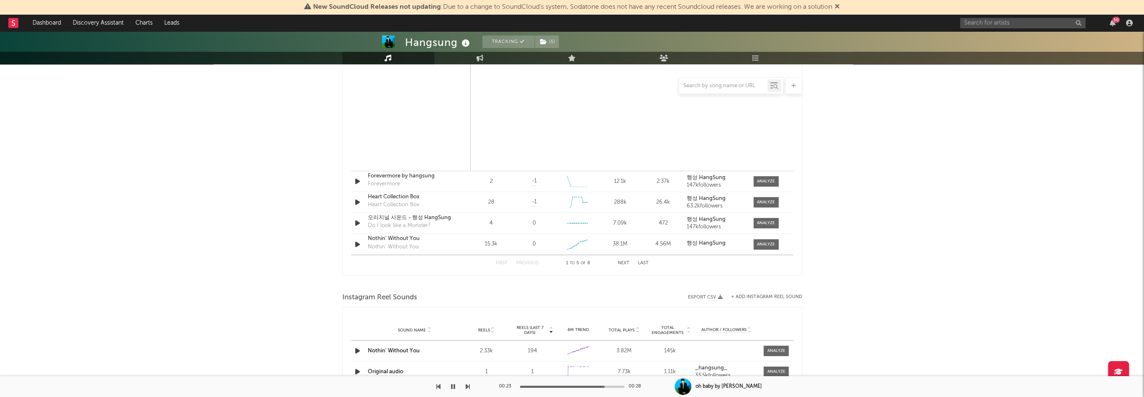
scroll to position [484, 0]
